Goal: Task Accomplishment & Management: Manage account settings

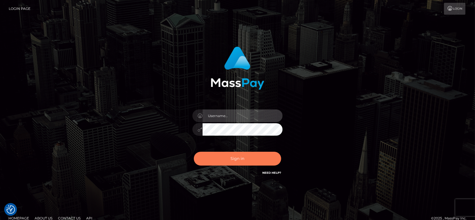
type input "fr.es"
click at [248, 156] on button "Sign in" at bounding box center [237, 158] width 87 height 14
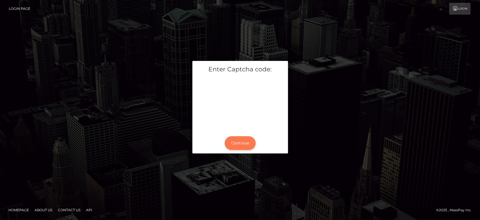
click at [231, 141] on button "Continue" at bounding box center [240, 143] width 31 height 14
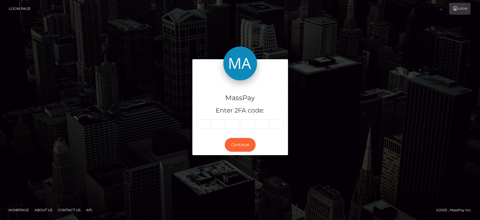
type input "0"
type input "2"
type input "8"
type input "3"
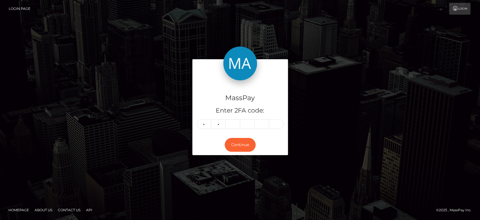
type input "2"
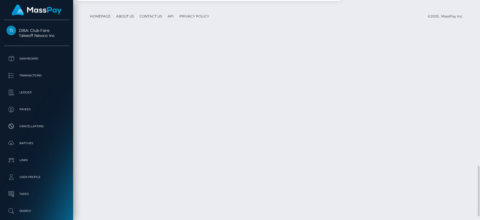
scroll to position [712, 0]
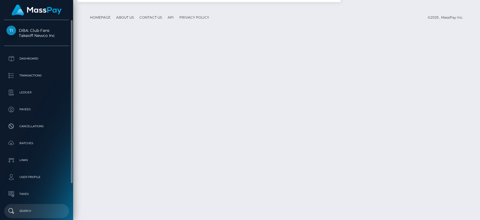
click at [25, 211] on p "Search" at bounding box center [36, 210] width 60 height 8
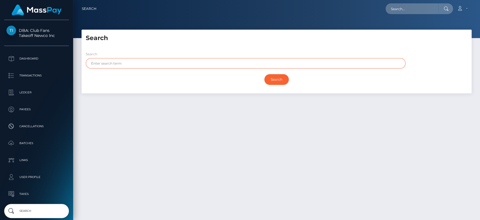
click at [212, 62] on input "text" at bounding box center [246, 63] width 320 height 10
paste input "Ray McLean"
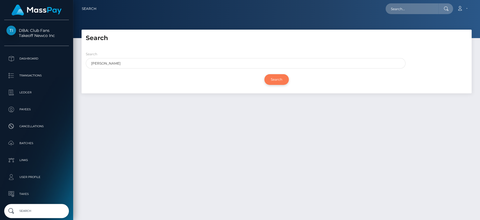
click at [279, 80] on input "Search" at bounding box center [277, 79] width 24 height 11
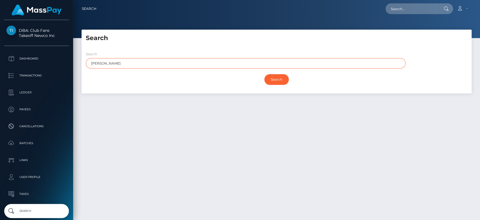
drag, startPoint x: 113, startPoint y: 62, endPoint x: 97, endPoint y: 62, distance: 15.8
click at [97, 62] on input "Ray McLean" at bounding box center [246, 63] width 320 height 10
click at [98, 62] on input "Ray McLean" at bounding box center [246, 63] width 320 height 10
drag, startPoint x: 98, startPoint y: 62, endPoint x: 94, endPoint y: 62, distance: 3.9
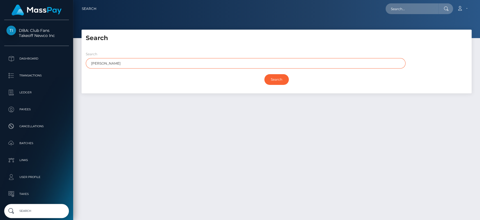
click at [94, 62] on input "Ray McLean" at bounding box center [246, 63] width 320 height 10
click at [97, 62] on input "Ray McLean" at bounding box center [246, 63] width 320 height 10
drag, startPoint x: 97, startPoint y: 62, endPoint x: 90, endPoint y: 62, distance: 6.8
click at [90, 62] on input "Ray McLean" at bounding box center [246, 63] width 320 height 10
type input "McLean"
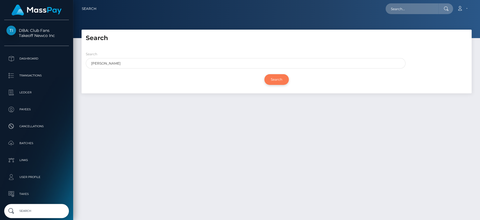
click at [277, 77] on input "Search" at bounding box center [277, 79] width 24 height 11
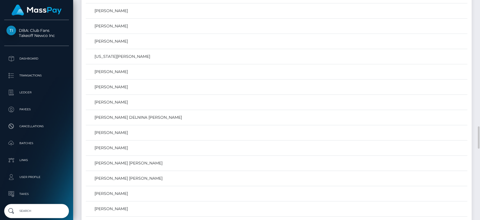
scroll to position [1227, 0]
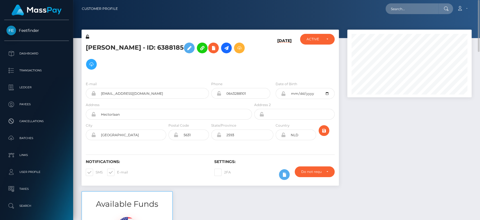
scroll to position [0, 0]
click at [117, 170] on span at bounding box center [117, 171] width 0 height 4
click at [117, 170] on input "E-mail" at bounding box center [119, 170] width 4 height 4
checkbox input "false"
click at [96, 171] on span at bounding box center [96, 171] width 0 height 4
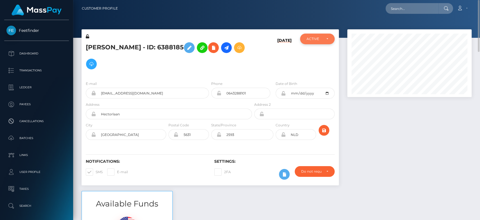
click at [96, 171] on input "SMS" at bounding box center [98, 170] width 4 height 4
checkbox input "false"
click at [314, 42] on div "ACTIVE" at bounding box center [317, 38] width 34 height 11
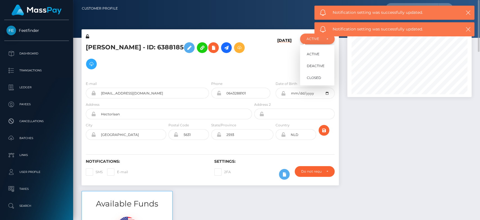
scroll to position [68, 124]
click at [314, 76] on span "CLOSED" at bounding box center [314, 77] width 14 height 5
select select "CLOSED"
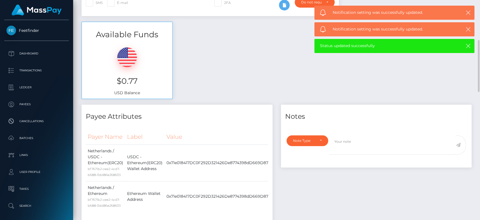
scroll to position [170, 0]
click at [319, 143] on div "Note Type" at bounding box center [308, 140] width 42 height 11
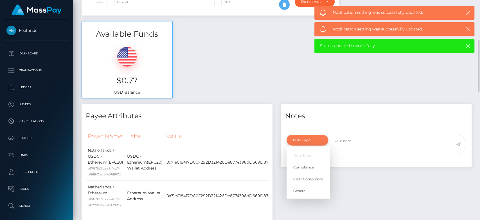
scroll to position [68, 124]
click at [306, 188] on span "General" at bounding box center [300, 190] width 13 height 5
select select "GENERAL"
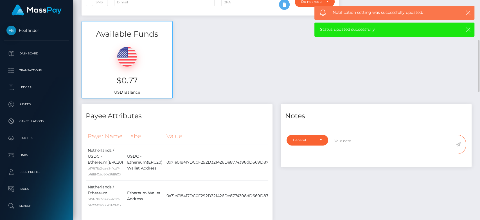
click at [340, 143] on textarea at bounding box center [393, 144] width 127 height 19
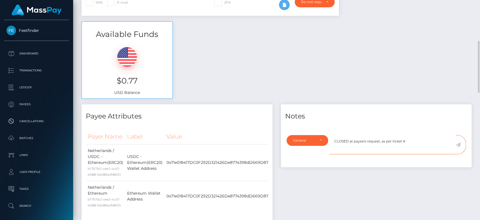
scroll to position [169, 0]
click at [409, 141] on textarea "CLOSED at payee's request, as per ticket #" at bounding box center [393, 144] width 127 height 19
type textarea "CLOSED at payee's request, as per ticket #125390"
click at [459, 143] on icon at bounding box center [458, 144] width 5 height 5
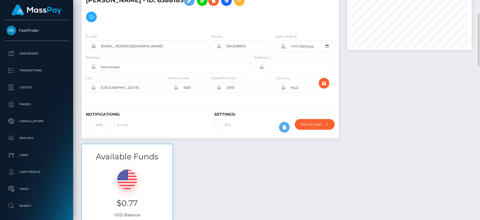
scroll to position [46, 0]
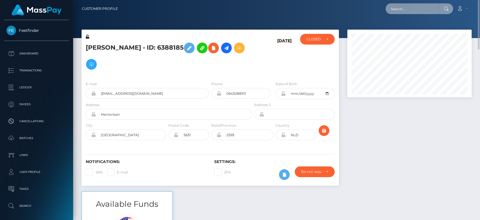
click at [399, 8] on input "text" at bounding box center [412, 8] width 53 height 11
paste input "[EMAIL_ADDRESS][DOMAIN_NAME]"
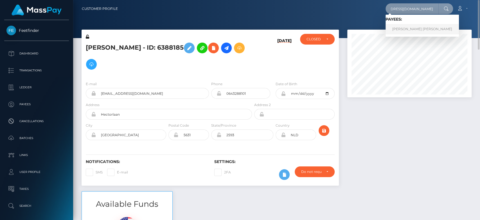
type input "[EMAIL_ADDRESS][DOMAIN_NAME]"
click at [411, 27] on link "LOUISE CAMERON GRANT" at bounding box center [422, 29] width 73 height 10
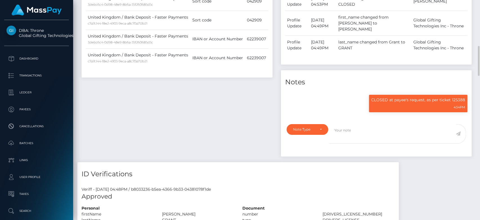
scroll to position [348, 0]
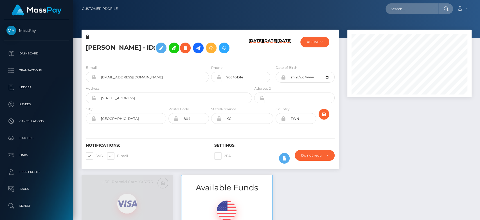
scroll to position [68, 124]
click at [315, 46] on button "ACTIVE" at bounding box center [315, 42] width 29 height 11
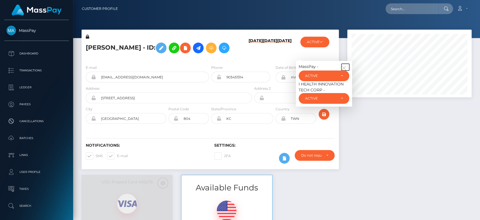
click at [346, 65] on button "button" at bounding box center [346, 67] width 8 height 7
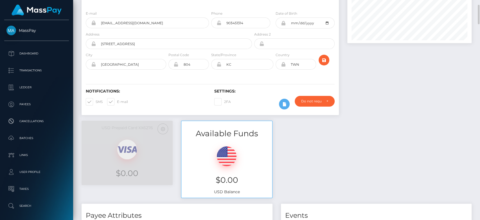
scroll to position [0, 0]
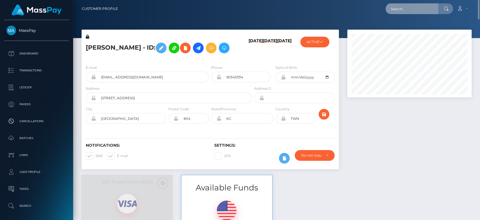
click at [428, 9] on input "text" at bounding box center [412, 8] width 53 height 11
paste input "[EMAIL_ADDRESS][DOMAIN_NAME]"
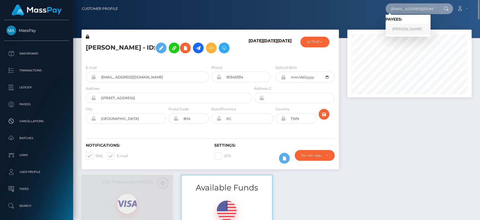
type input "[EMAIL_ADDRESS][DOMAIN_NAME]"
click at [403, 29] on link "MERILIN HEINSALU" at bounding box center [408, 29] width 45 height 10
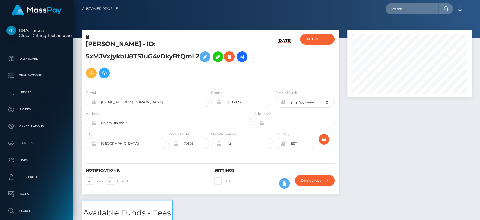
scroll to position [68, 124]
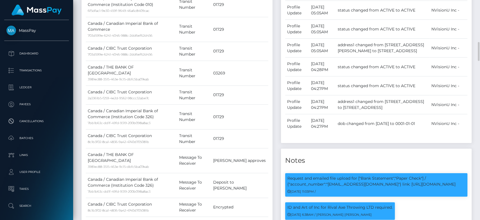
scroll to position [392, 0]
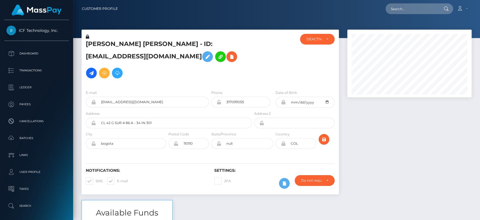
scroll to position [68, 124]
click at [404, 6] on input "text" at bounding box center [412, 8] width 53 height 11
paste input "MSP8b75c9ce14d38b2"
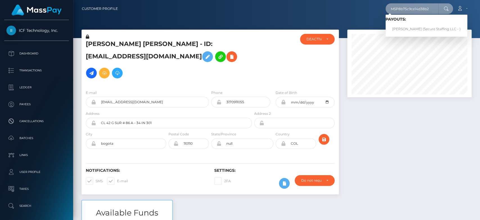
type input "MSP8b75c9ce14d38b2"
click at [410, 27] on link "NORAH NDINDA KYALO (Secure Staffing LLC - )" at bounding box center [427, 29] width 82 height 10
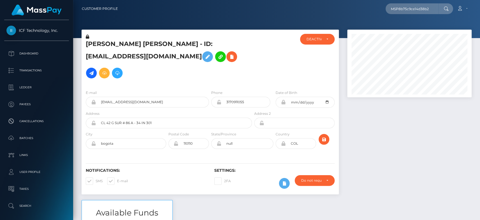
click at [395, 151] on div at bounding box center [409, 115] width 133 height 170
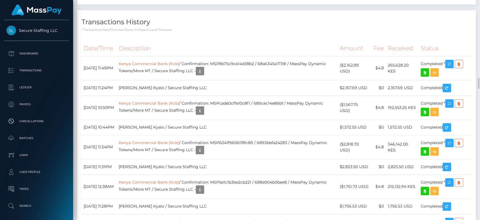
scroll to position [1603, 0]
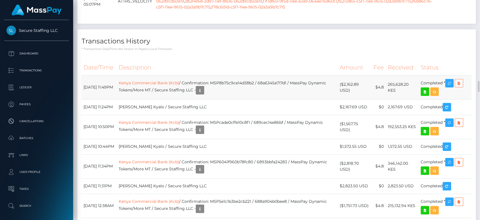
click at [463, 84] on icon at bounding box center [459, 83] width 7 height 7
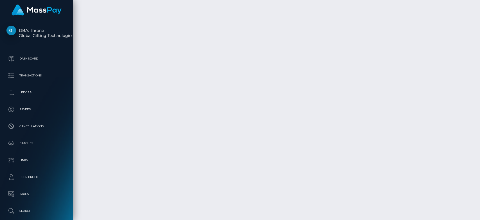
scroll to position [1541, 0]
drag, startPoint x: 225, startPoint y: 114, endPoint x: 247, endPoint y: 115, distance: 21.7
copy td "1328471583"
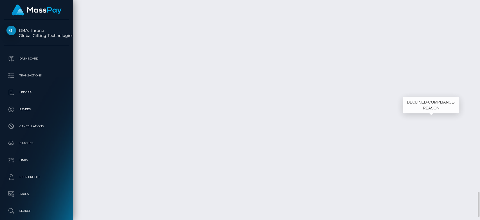
copy td "1328471583"
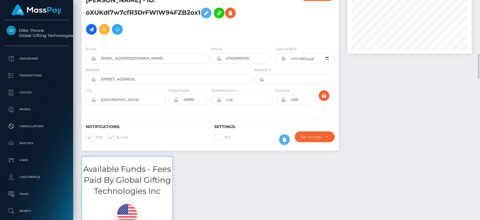
scroll to position [0, 0]
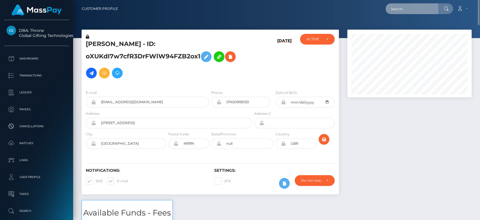
click at [424, 13] on input "text" at bounding box center [412, 8] width 53 height 11
paste input "[EMAIL_ADDRESS][PERSON_NAME][DOMAIN_NAME][PERSON_NAME]"
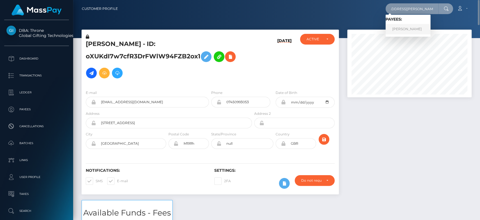
type input "[EMAIL_ADDRESS][PERSON_NAME][DOMAIN_NAME][PERSON_NAME]"
click at [411, 30] on link "Chase Schumacher" at bounding box center [408, 29] width 45 height 10
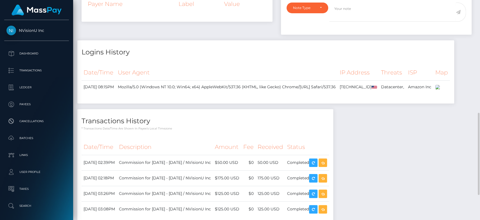
scroll to position [302, 0]
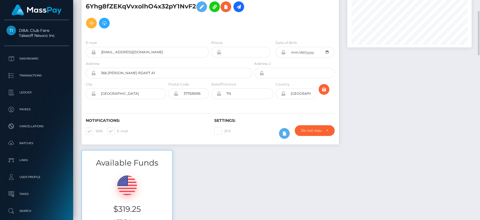
scroll to position [51, 0]
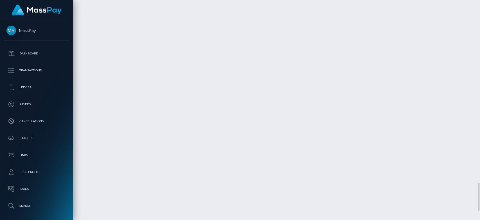
scroll to position [1514, 0]
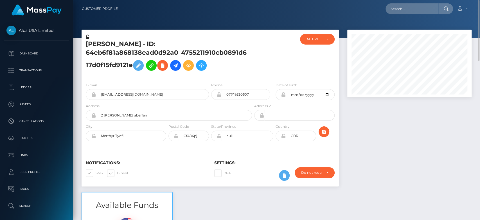
click at [411, 1] on nav "Customer Profile Loading... Loading... Account" at bounding box center [276, 8] width 407 height 17
click at [405, 10] on input "text" at bounding box center [412, 8] width 53 height 11
paste input "[EMAIL_ADDRESS][PERSON_NAME][DOMAIN_NAME]"
type input "[EMAIL_ADDRESS][PERSON_NAME][DOMAIN_NAME]"
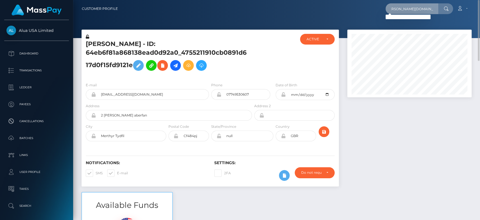
scroll to position [0, 0]
click at [430, 6] on input "[EMAIL_ADDRESS][PERSON_NAME][DOMAIN_NAME]" at bounding box center [412, 8] width 53 height 11
paste input "[EMAIL_ADDRESS][PERSON_NAME][DOMAIN_NAME]"
type input "[EMAIL_ADDRESS][PERSON_NAME][DOMAIN_NAME]"
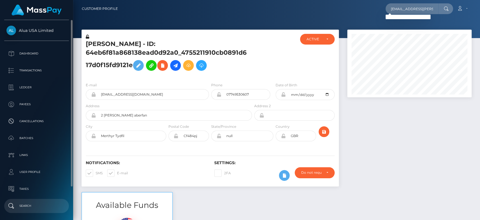
click at [37, 204] on p "Search" at bounding box center [36, 205] width 60 height 8
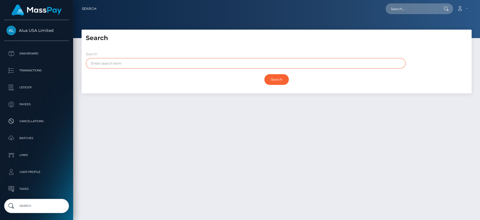
click at [166, 66] on input "text" at bounding box center [246, 63] width 320 height 10
paste input "Crystal Schumacher"
drag, startPoint x: 104, startPoint y: 64, endPoint x: 90, endPoint y: 62, distance: 13.6
click at [90, 62] on input "Crystal Schumacher" at bounding box center [246, 63] width 320 height 10
type input "Schumacher"
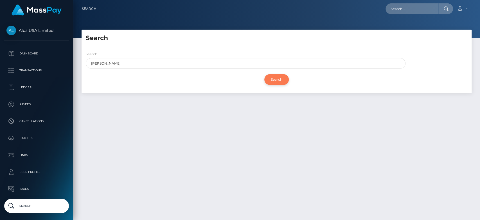
click at [267, 75] on input "Search" at bounding box center [277, 79] width 24 height 11
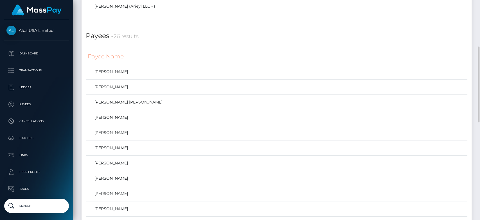
scroll to position [136, 0]
click at [183, 142] on td "Crystal Schumacher" at bounding box center [277, 146] width 382 height 15
click at [143, 143] on link "Crystal Schumacher" at bounding box center [277, 146] width 378 height 8
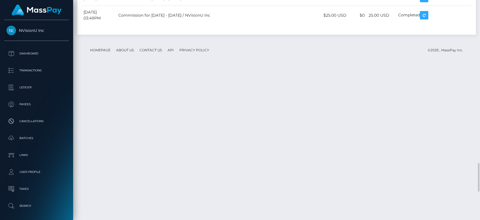
scroll to position [1250, 0]
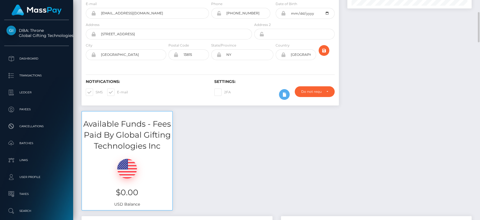
scroll to position [88, 0]
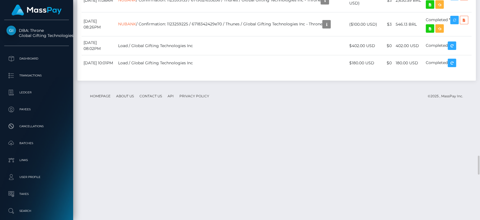
scroll to position [1801, 0]
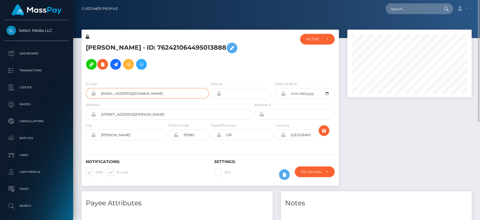
drag, startPoint x: 125, startPoint y: 84, endPoint x: 97, endPoint y: 84, distance: 27.9
click at [97, 88] on input "madison99leigh@gmail.com" at bounding box center [152, 93] width 113 height 11
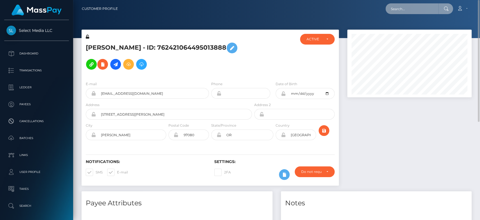
paste input "madison99leigh@gmail.com"
click at [400, 9] on input "text" at bounding box center [412, 8] width 53 height 11
type input "madison99leigh@gmail.com"
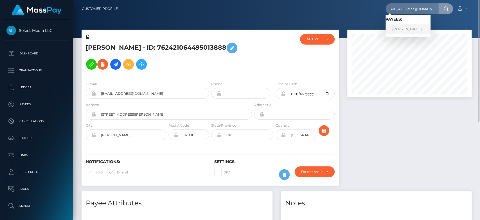
click at [404, 30] on link "Madison Leigh Taylor" at bounding box center [408, 29] width 45 height 10
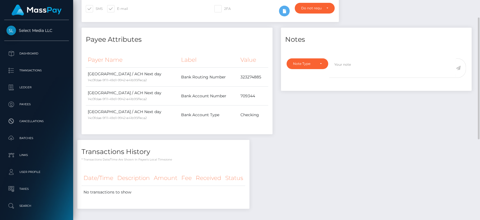
scroll to position [177, 0]
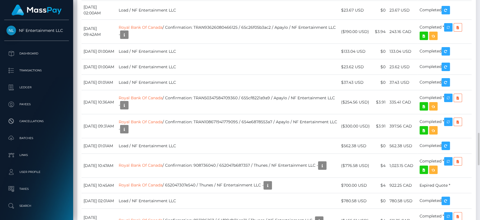
scroll to position [921, 0]
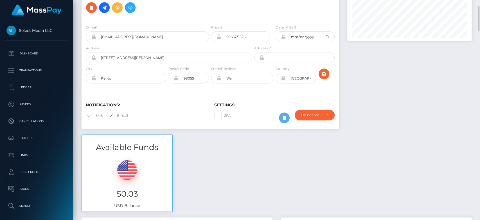
scroll to position [56, 0]
click at [117, 113] on span at bounding box center [117, 115] width 0 height 4
click at [117, 113] on input "E-mail" at bounding box center [119, 114] width 4 height 4
checkbox input "false"
click at [96, 114] on span at bounding box center [96, 115] width 0 height 4
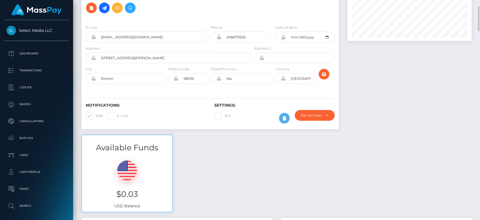
click at [96, 114] on input "SMS" at bounding box center [98, 114] width 4 height 4
checkbox input "false"
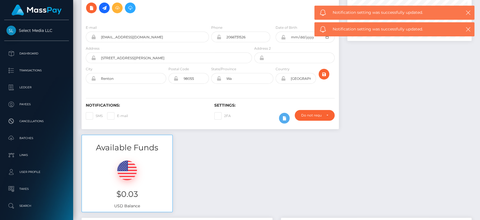
scroll to position [0, 0]
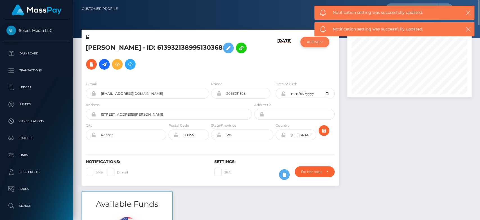
click at [319, 42] on button "ACTIVE" at bounding box center [315, 42] width 29 height 11
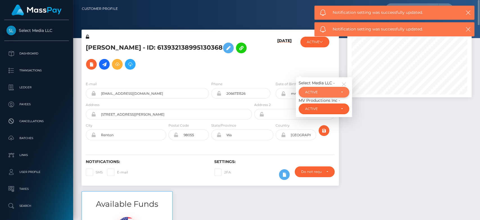
click at [322, 91] on div "ACTIVE" at bounding box center [320, 92] width 31 height 5
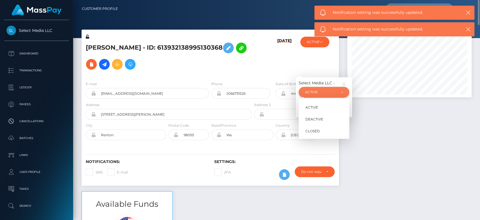
scroll to position [68, 124]
click at [316, 129] on span "CLOSED" at bounding box center [313, 130] width 14 height 5
select select "CLOSED"
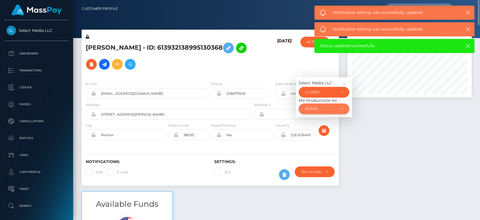
click at [344, 106] on div "ACTIVE" at bounding box center [324, 108] width 51 height 11
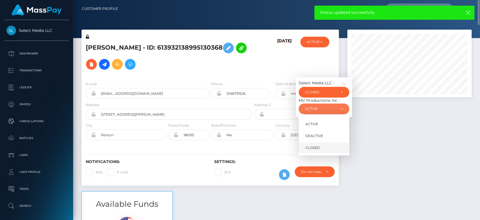
click at [318, 147] on span "CLOSED" at bounding box center [313, 147] width 14 height 5
select select "CLOSED"
click at [413, 152] on div at bounding box center [409, 110] width 133 height 161
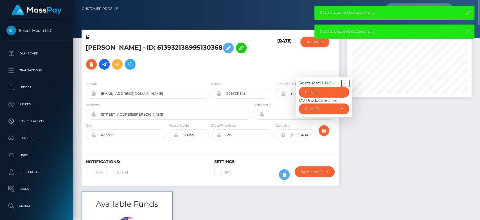
click at [343, 80] on button "button" at bounding box center [346, 83] width 8 height 7
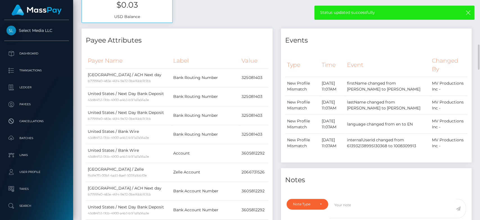
scroll to position [262, 0]
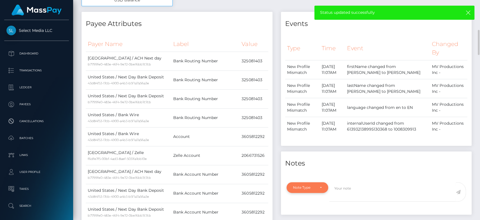
click at [322, 189] on div "Note Type" at bounding box center [308, 187] width 42 height 11
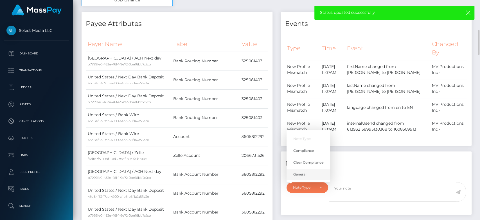
click at [301, 173] on span "General" at bounding box center [300, 174] width 13 height 5
select select "GENERAL"
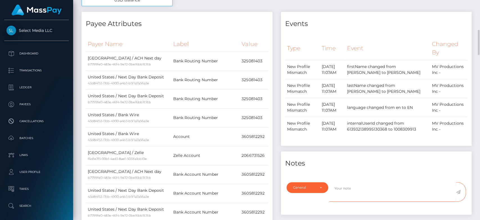
click at [362, 184] on textarea at bounding box center [393, 191] width 127 height 19
type textarea "CLOSED at payee's request, as per ticket #125465"
click at [457, 191] on icon at bounding box center [458, 191] width 5 height 5
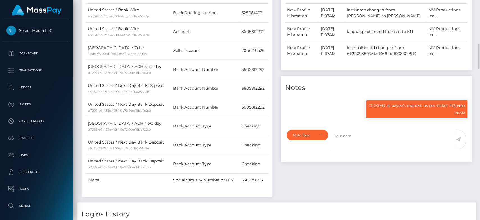
scroll to position [369, 0]
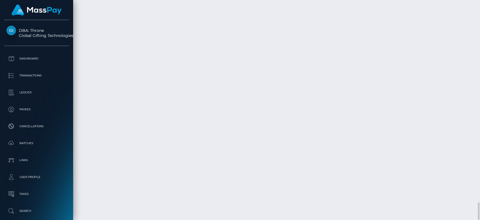
scroll to position [2529, 0]
